Goal: Navigation & Orientation: Find specific page/section

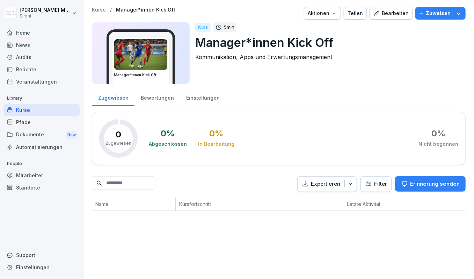
click at [25, 111] on div "Kurse" at bounding box center [41, 110] width 76 height 12
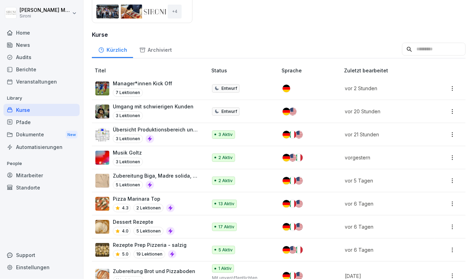
scroll to position [160, 0]
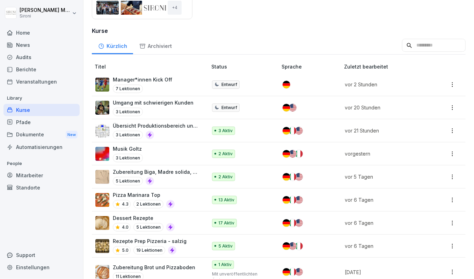
click at [116, 219] on p "Dessert Rezepte" at bounding box center [144, 217] width 62 height 7
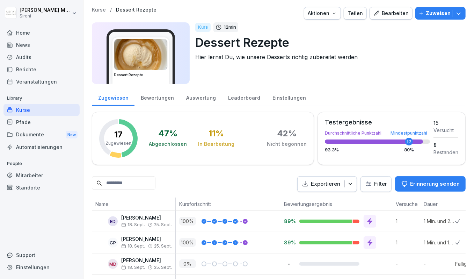
click at [21, 114] on div "Kurse" at bounding box center [41, 110] width 76 height 12
